Goal: Navigation & Orientation: Find specific page/section

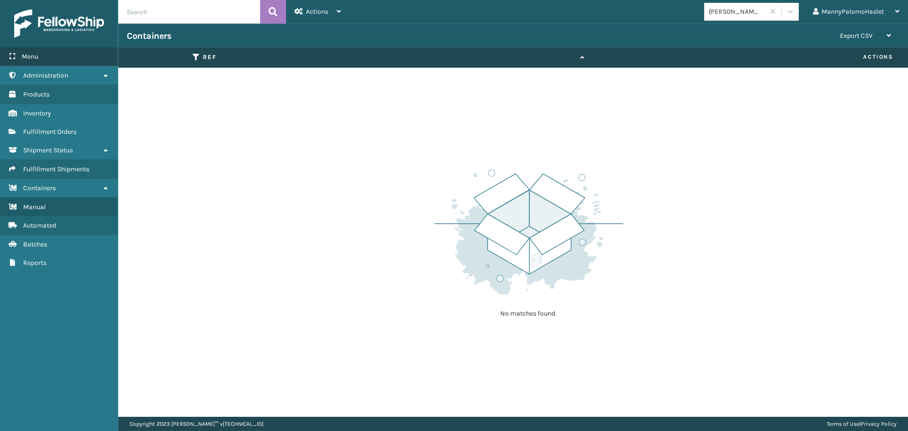
click at [62, 56] on div "Menu" at bounding box center [59, 56] width 118 height 19
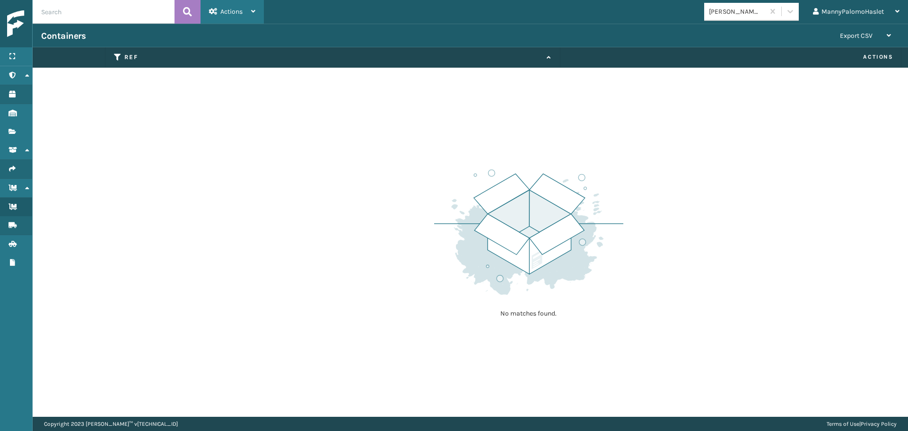
click at [241, 1] on div "Actions" at bounding box center [232, 12] width 46 height 24
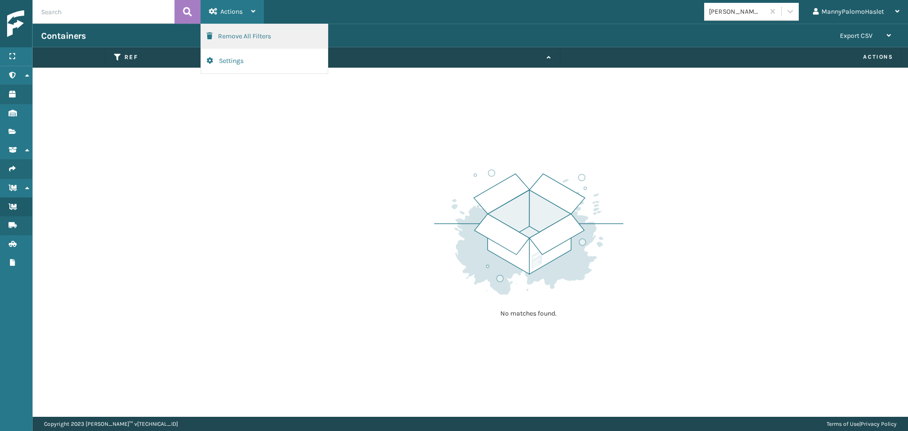
click at [270, 38] on button "Remove All Filters" at bounding box center [264, 36] width 127 height 25
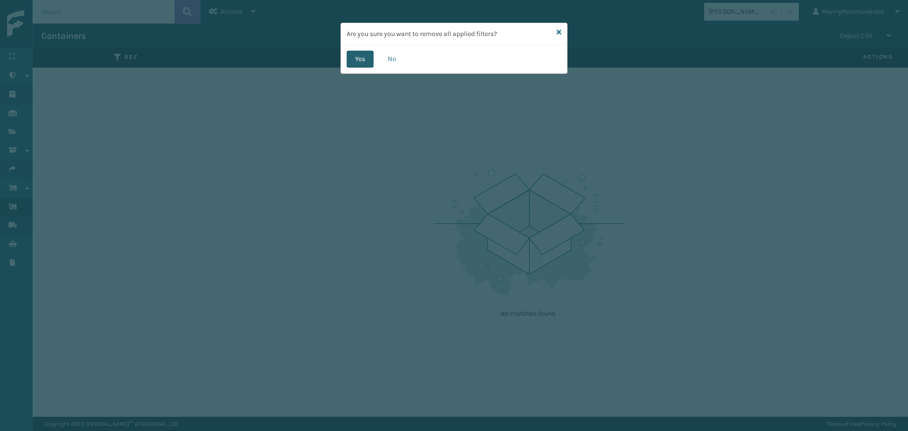
click at [361, 54] on button "Yes" at bounding box center [360, 59] width 27 height 17
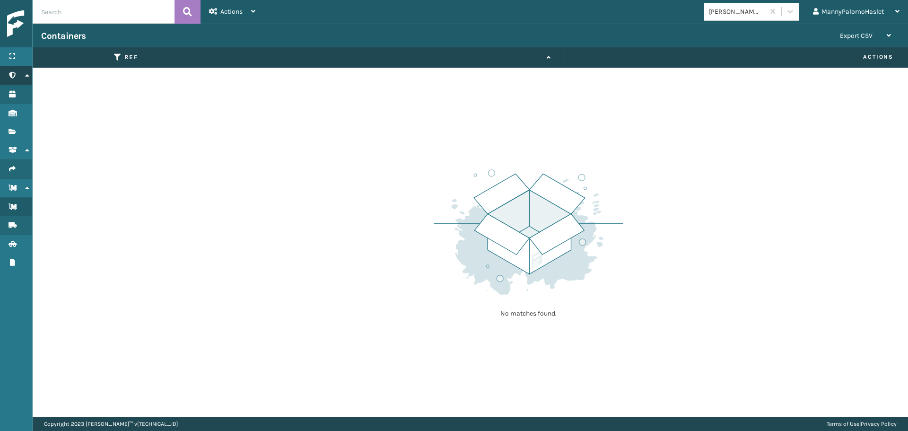
click at [32, 73] on link "Containers Administration" at bounding box center [16, 75] width 32 height 18
click at [22, 61] on div "Menu" at bounding box center [16, 56] width 32 height 19
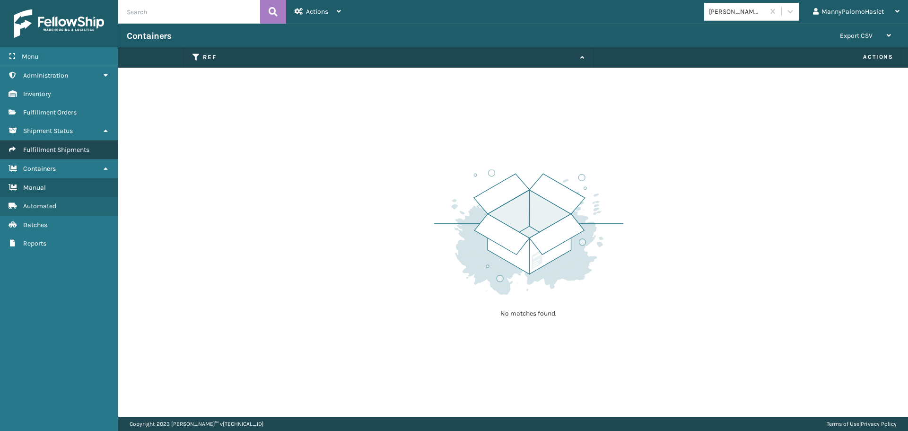
click at [74, 149] on span "Fulfillment Shipments" at bounding box center [56, 150] width 66 height 8
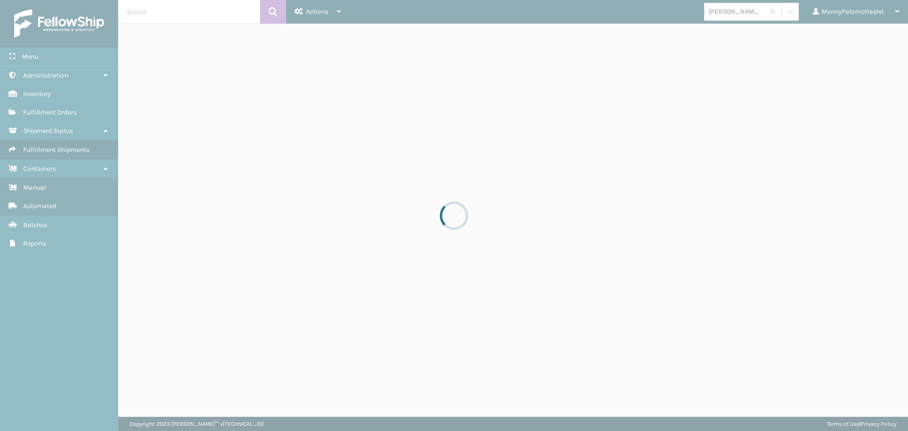
click at [61, 109] on div at bounding box center [454, 215] width 908 height 431
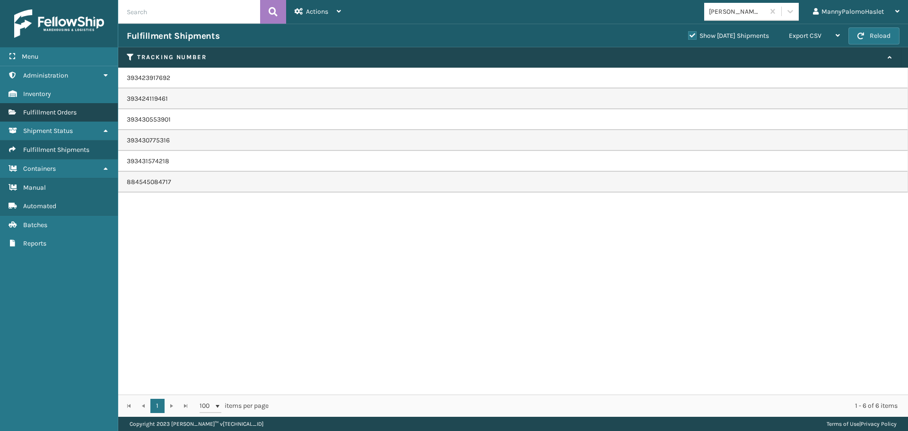
click at [53, 109] on span "Fulfillment Orders" at bounding box center [49, 112] width 53 height 8
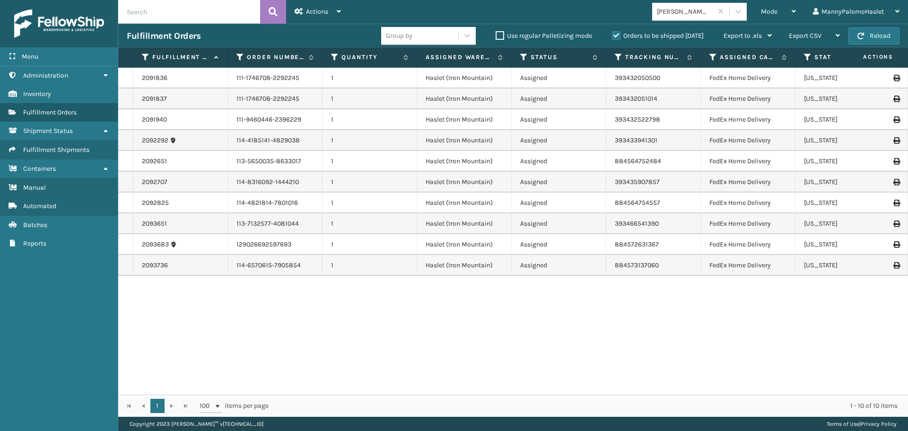
scroll to position [0, 154]
